Goal: Find specific page/section: Find specific page/section

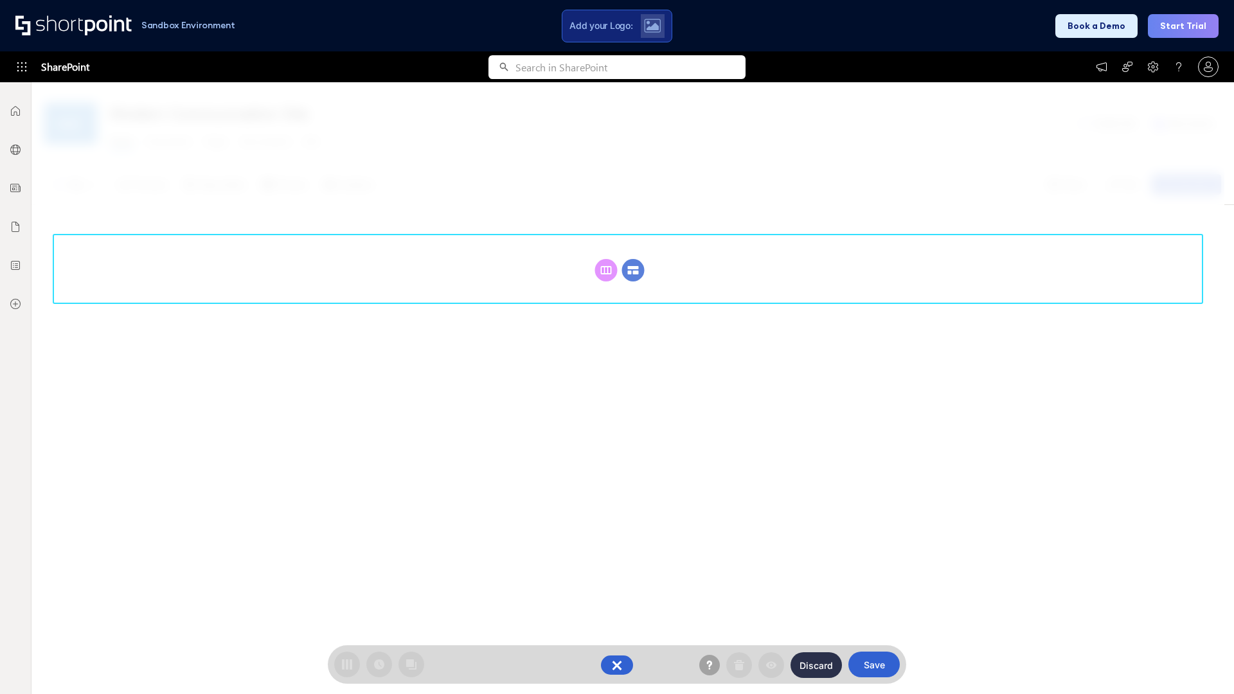
click at [633, 270] on circle at bounding box center [633, 270] width 22 height 22
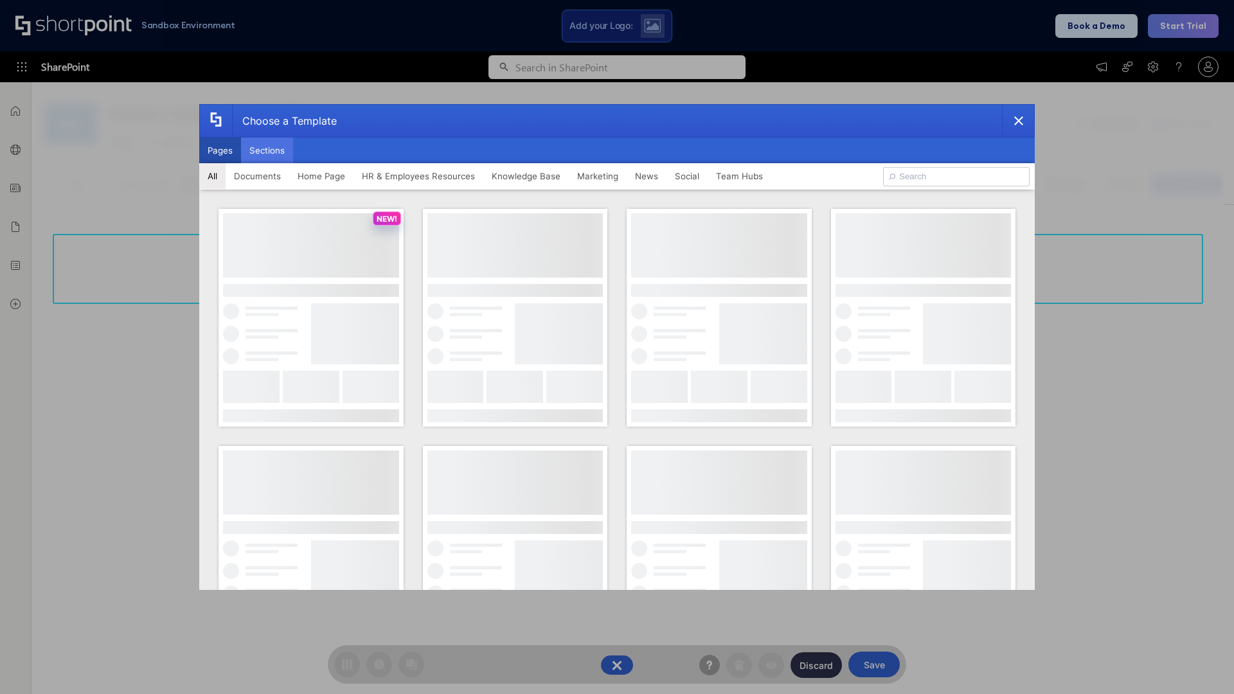
click at [267, 150] on button "Sections" at bounding box center [267, 151] width 52 height 26
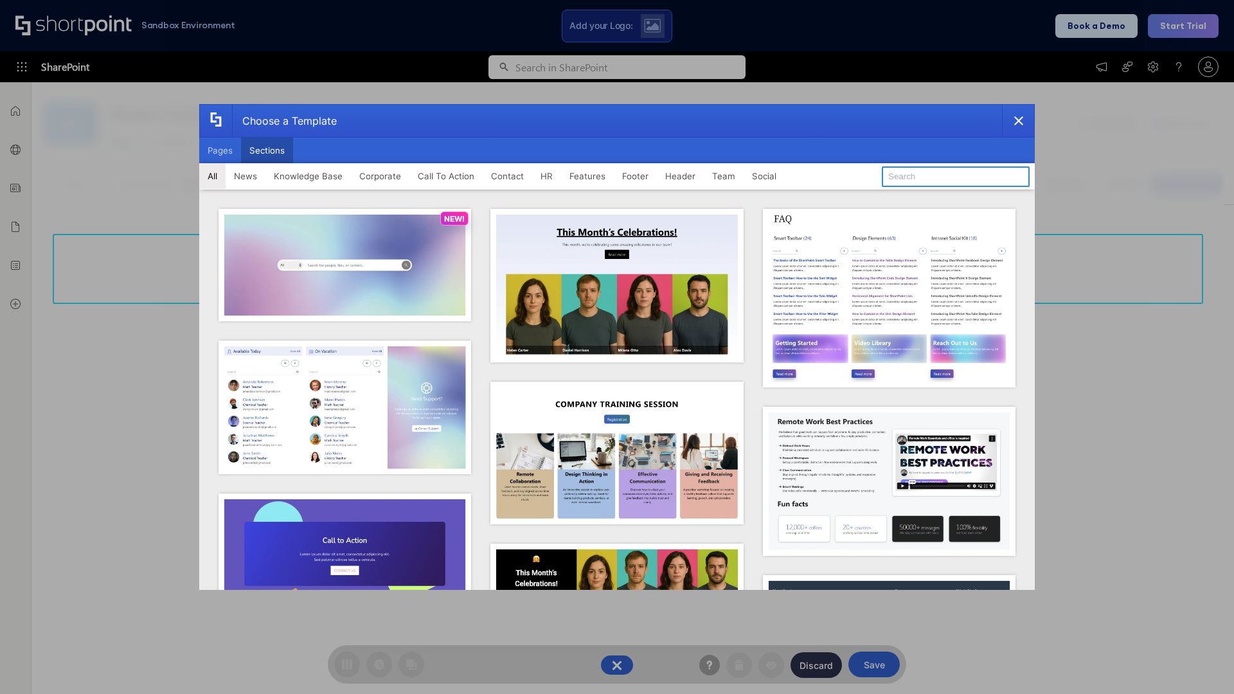
type input "Search"
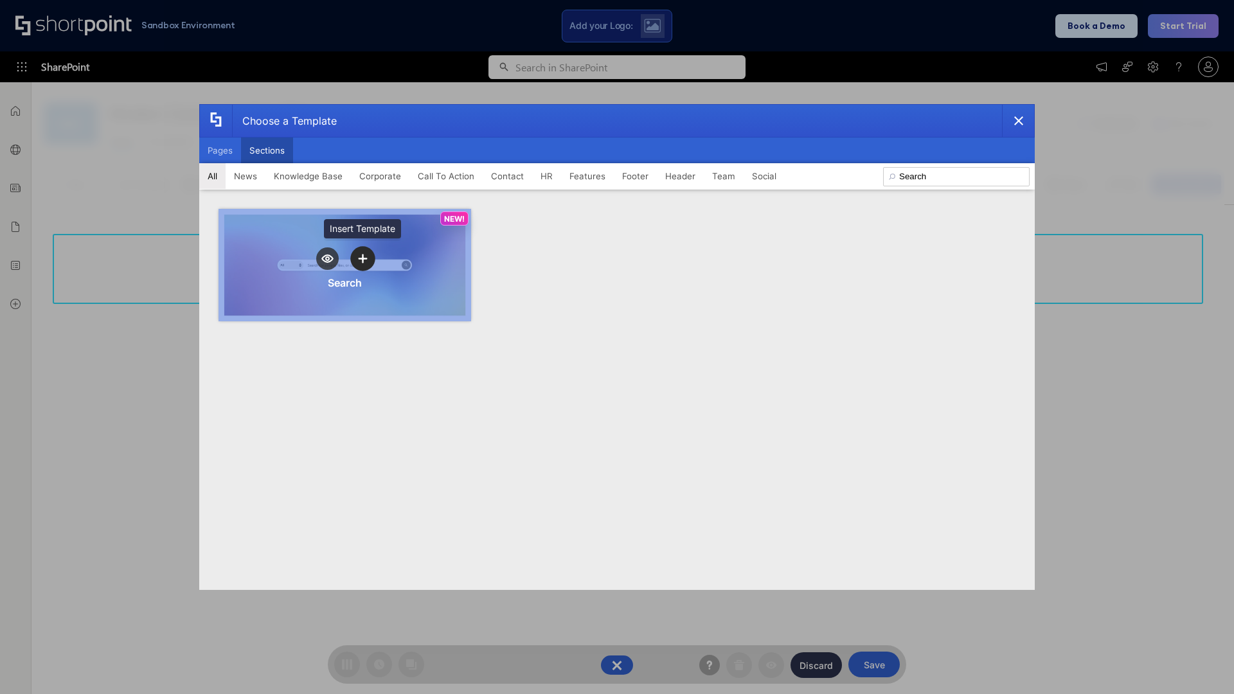
click at [363, 258] on icon "template selector" at bounding box center [362, 259] width 9 height 9
